Goal: Information Seeking & Learning: Find specific page/section

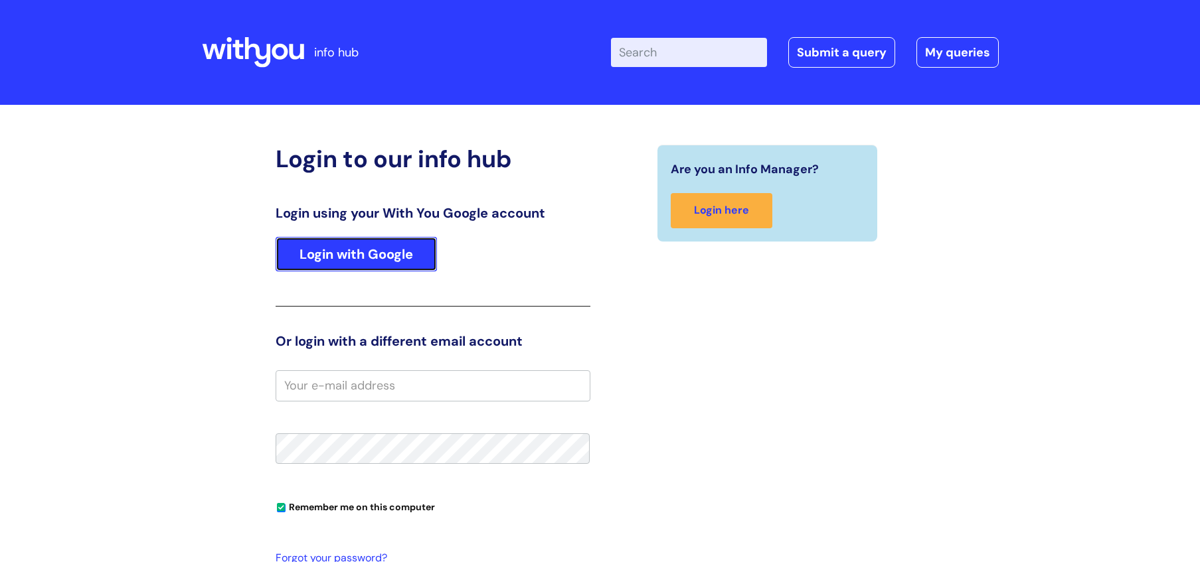
click at [386, 245] on link "Login with Google" at bounding box center [355, 254] width 161 height 35
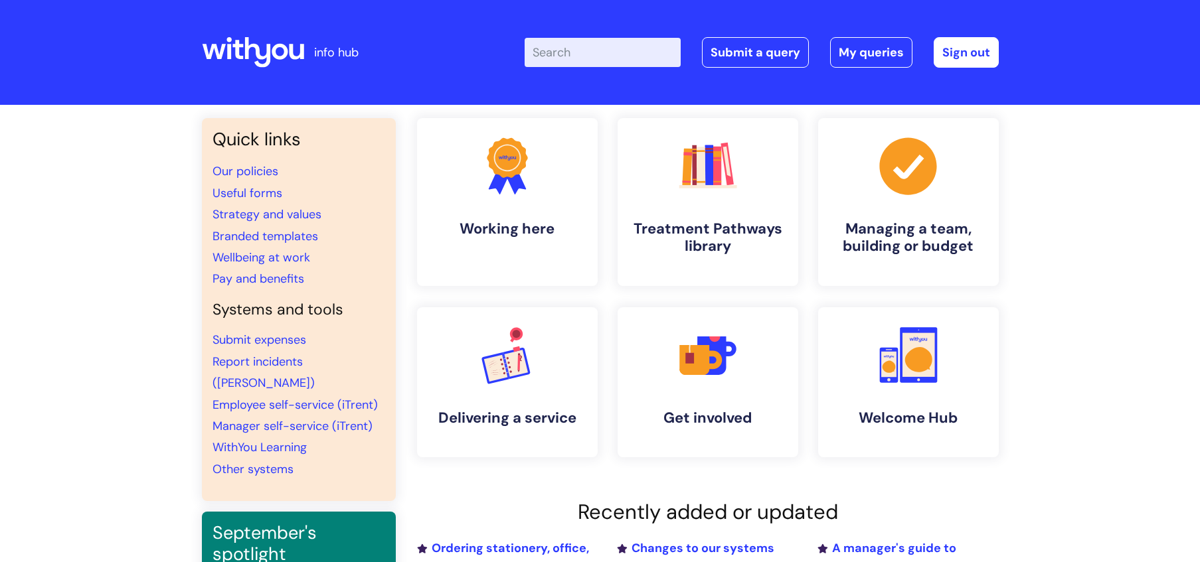
click at [584, 56] on input "Enter your search term here..." at bounding box center [602, 52] width 156 height 29
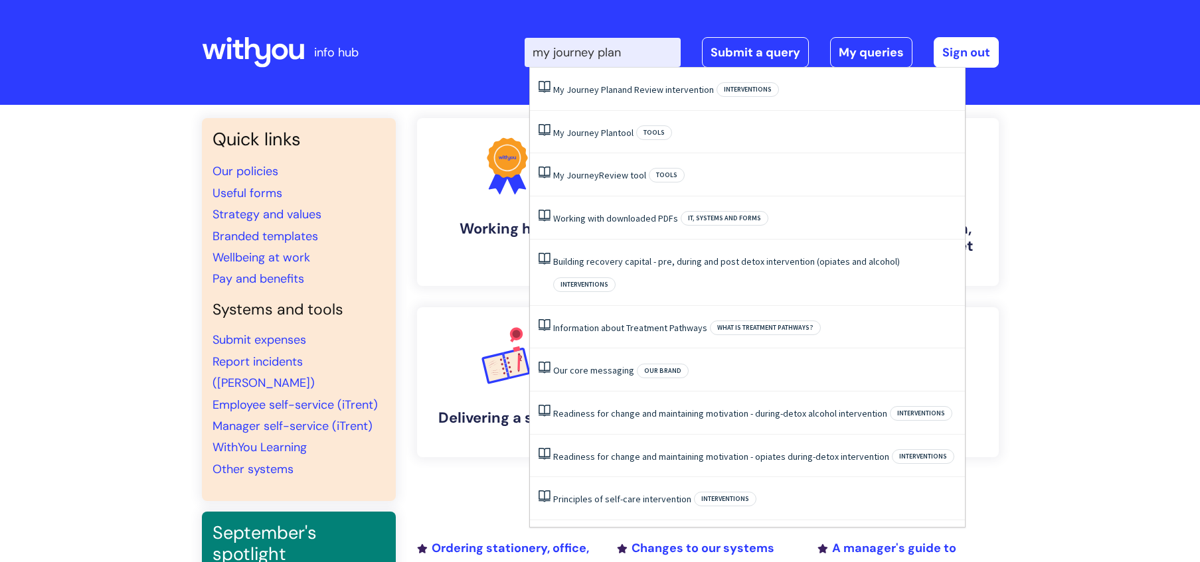
type input "my journey plan"
click button "Search" at bounding box center [0, 0] width 0 height 0
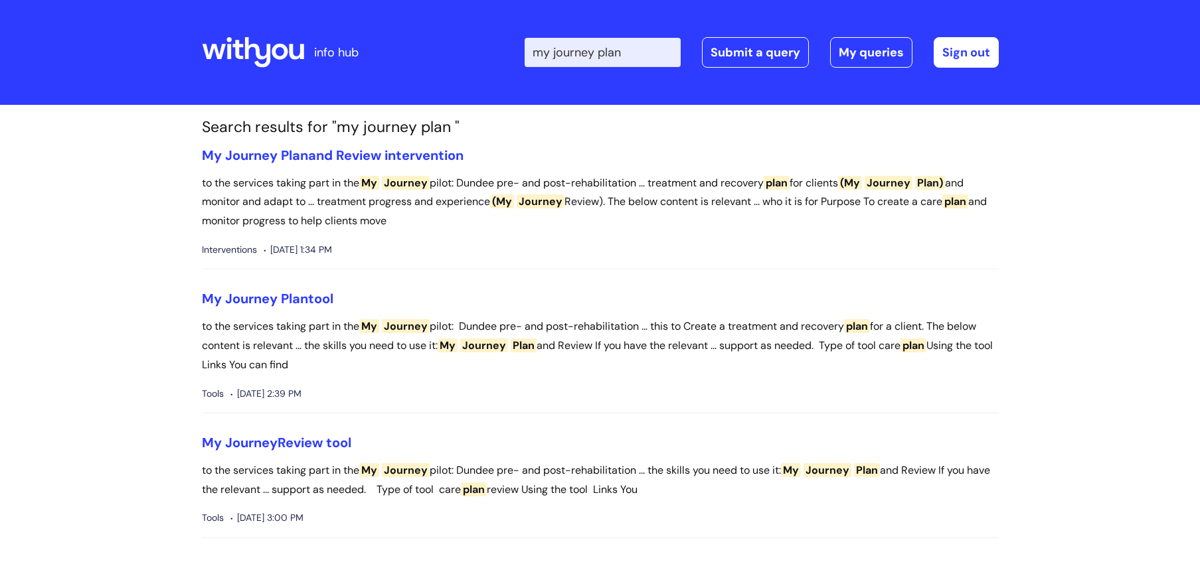
click at [641, 57] on input "my journey plan" at bounding box center [602, 52] width 156 height 29
type input "my journey plan"
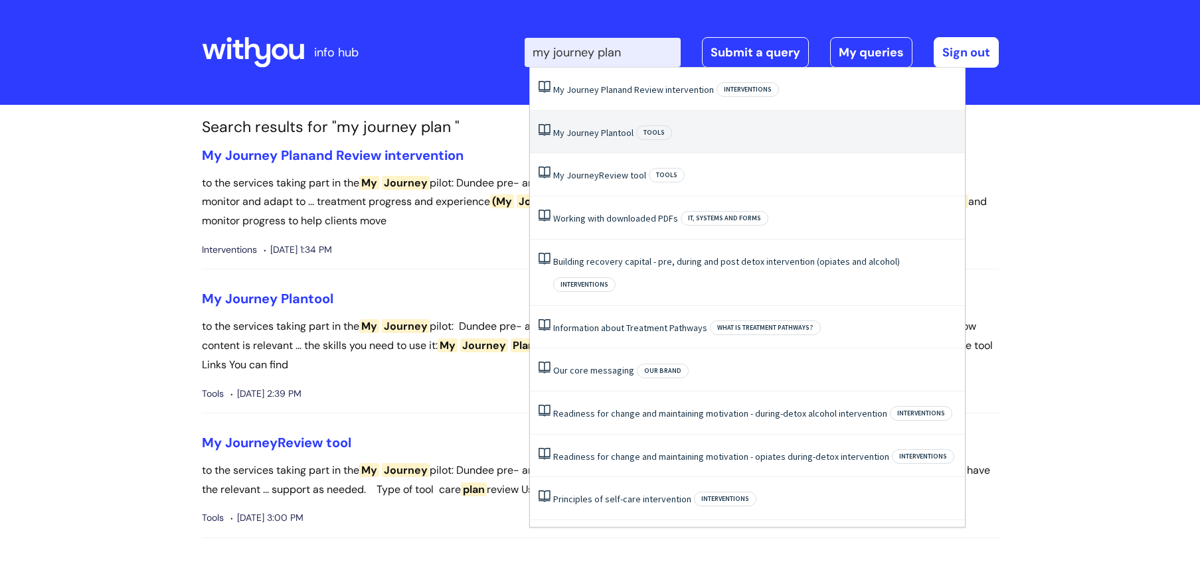
click at [620, 120] on li "My Journey Plan tool Tools" at bounding box center [747, 132] width 435 height 43
click at [620, 120] on h1 "Search results for "my journey plan "" at bounding box center [600, 127] width 797 height 19
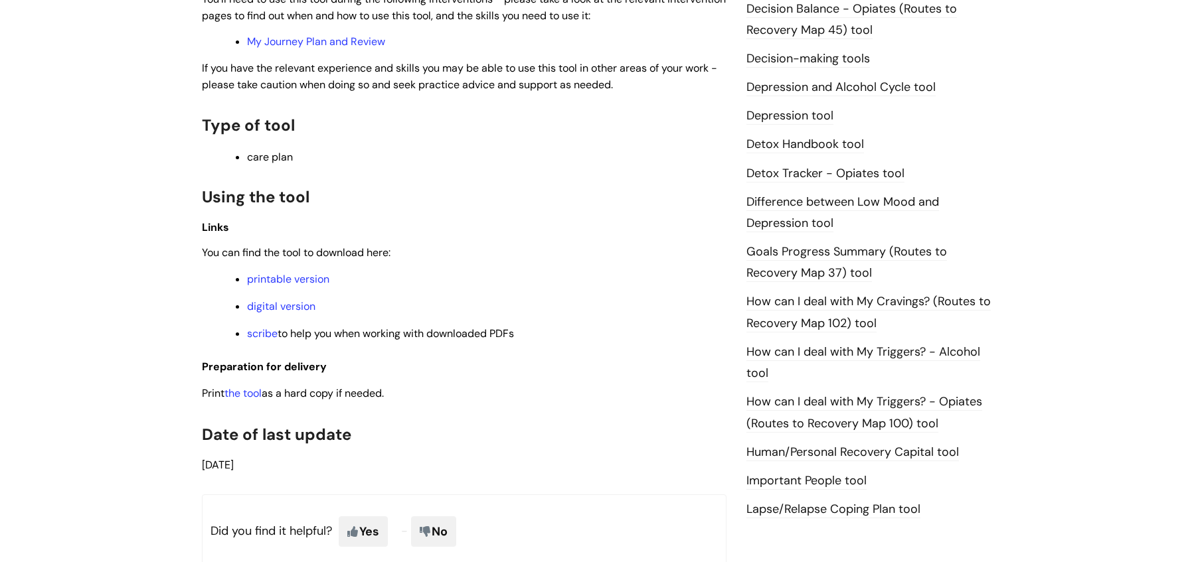
scroll to position [744, 0]
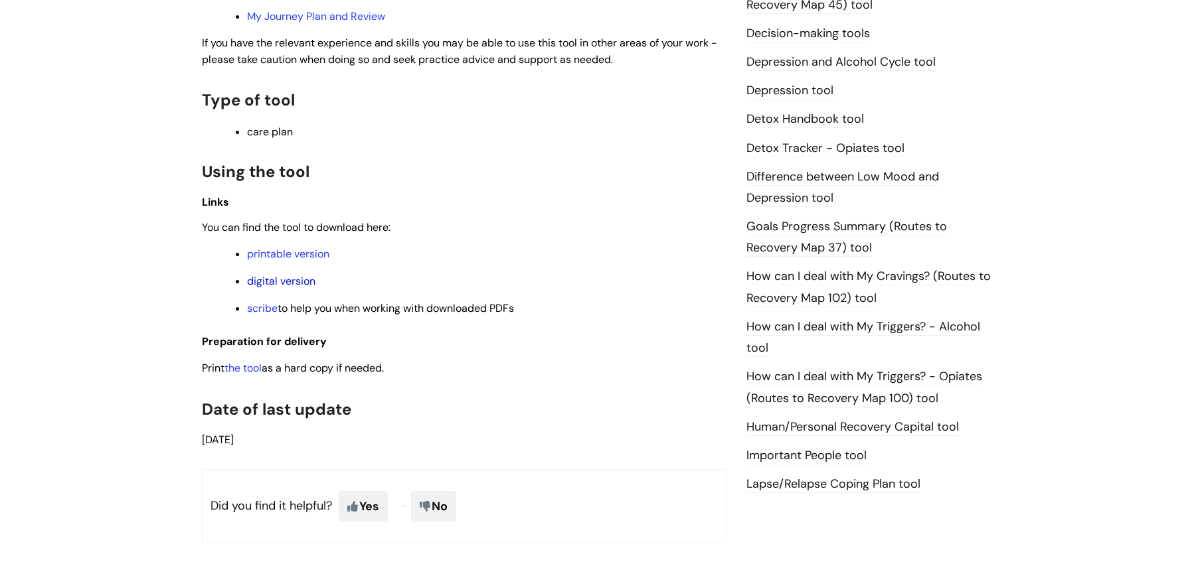
click at [276, 283] on link "digital version" at bounding box center [281, 281] width 68 height 14
